Goal: Find contact information: Find contact information

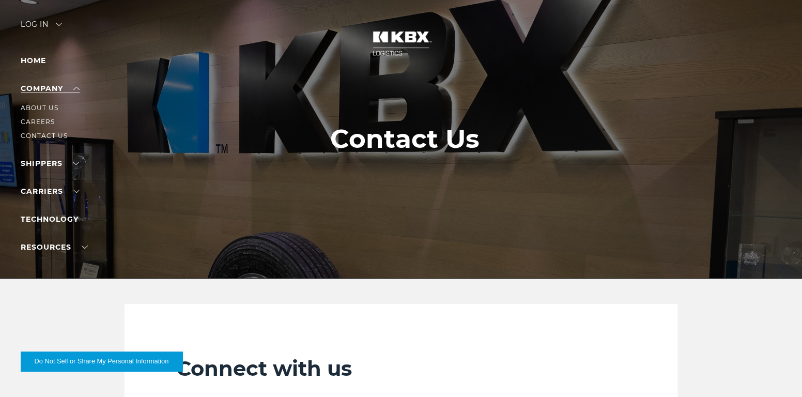
click at [36, 88] on link "Company" at bounding box center [50, 88] width 59 height 9
click at [34, 104] on link "About Us" at bounding box center [40, 108] width 38 height 8
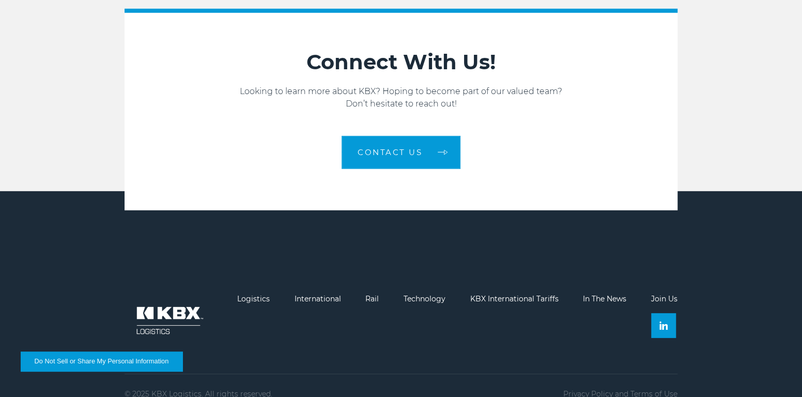
scroll to position [1645, 0]
